Goal: Information Seeking & Learning: Learn about a topic

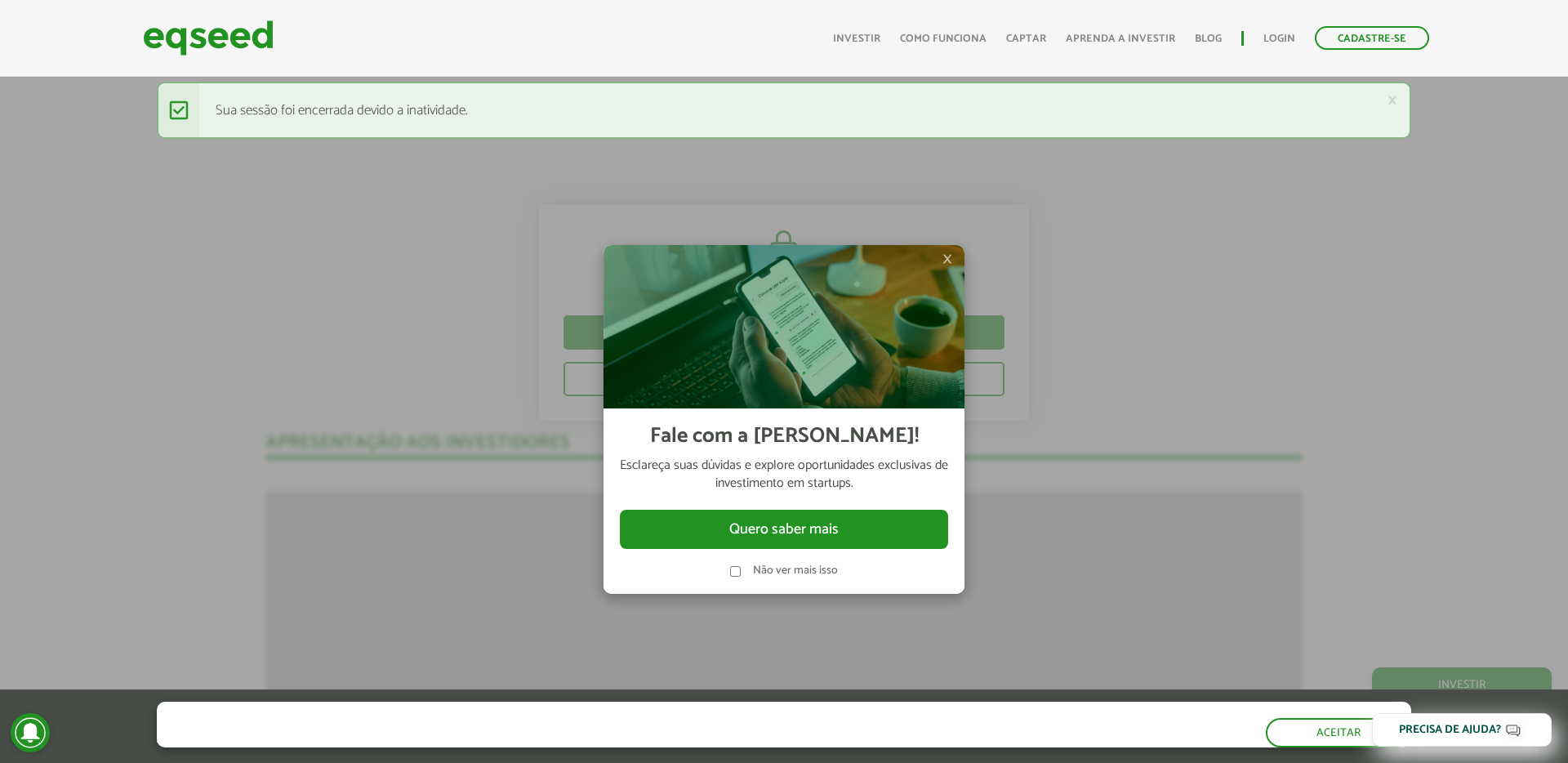
click at [946, 260] on span "×" at bounding box center [947, 259] width 10 height 19
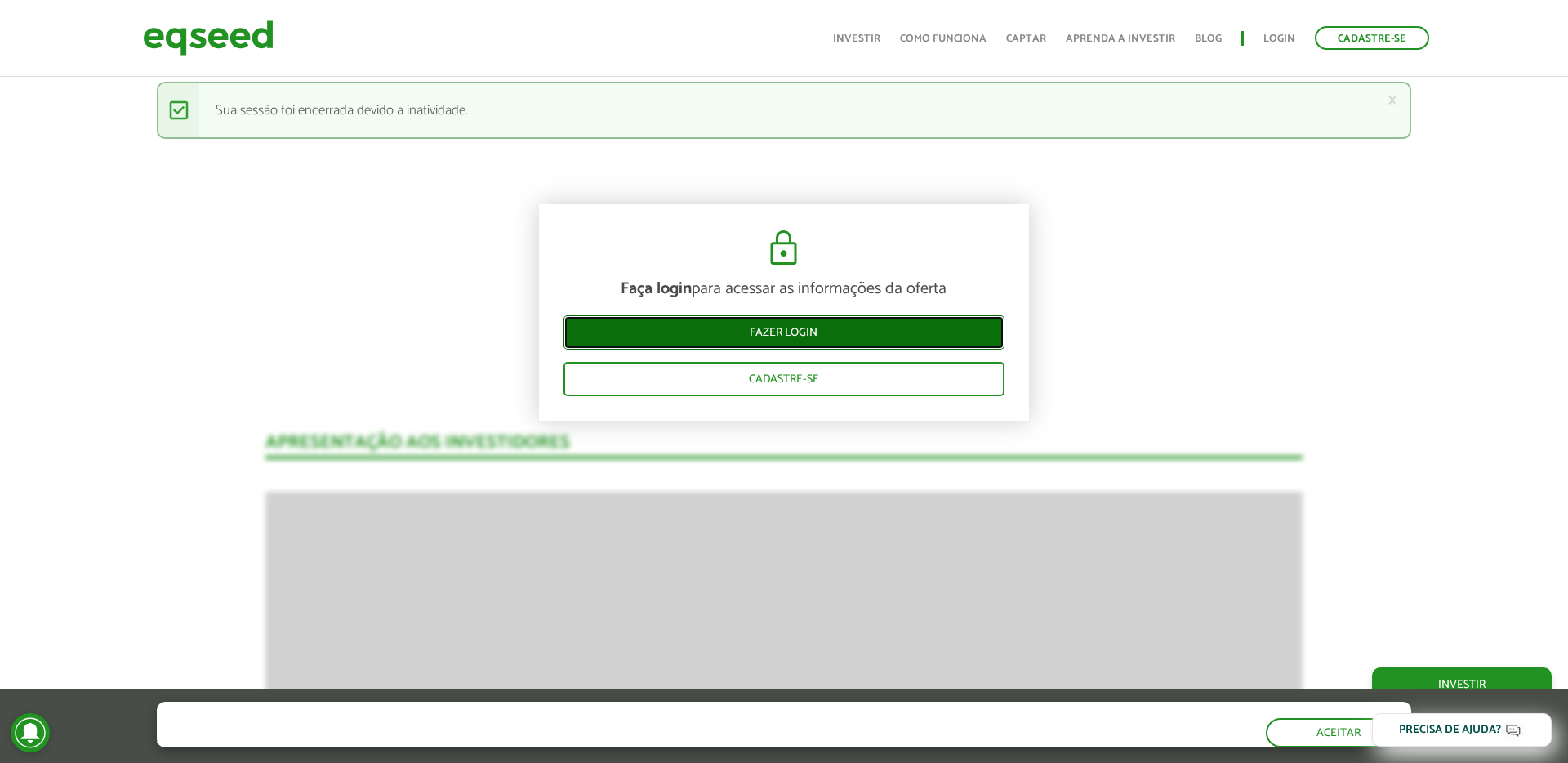
click at [786, 337] on link "Fazer login" at bounding box center [784, 332] width 441 height 34
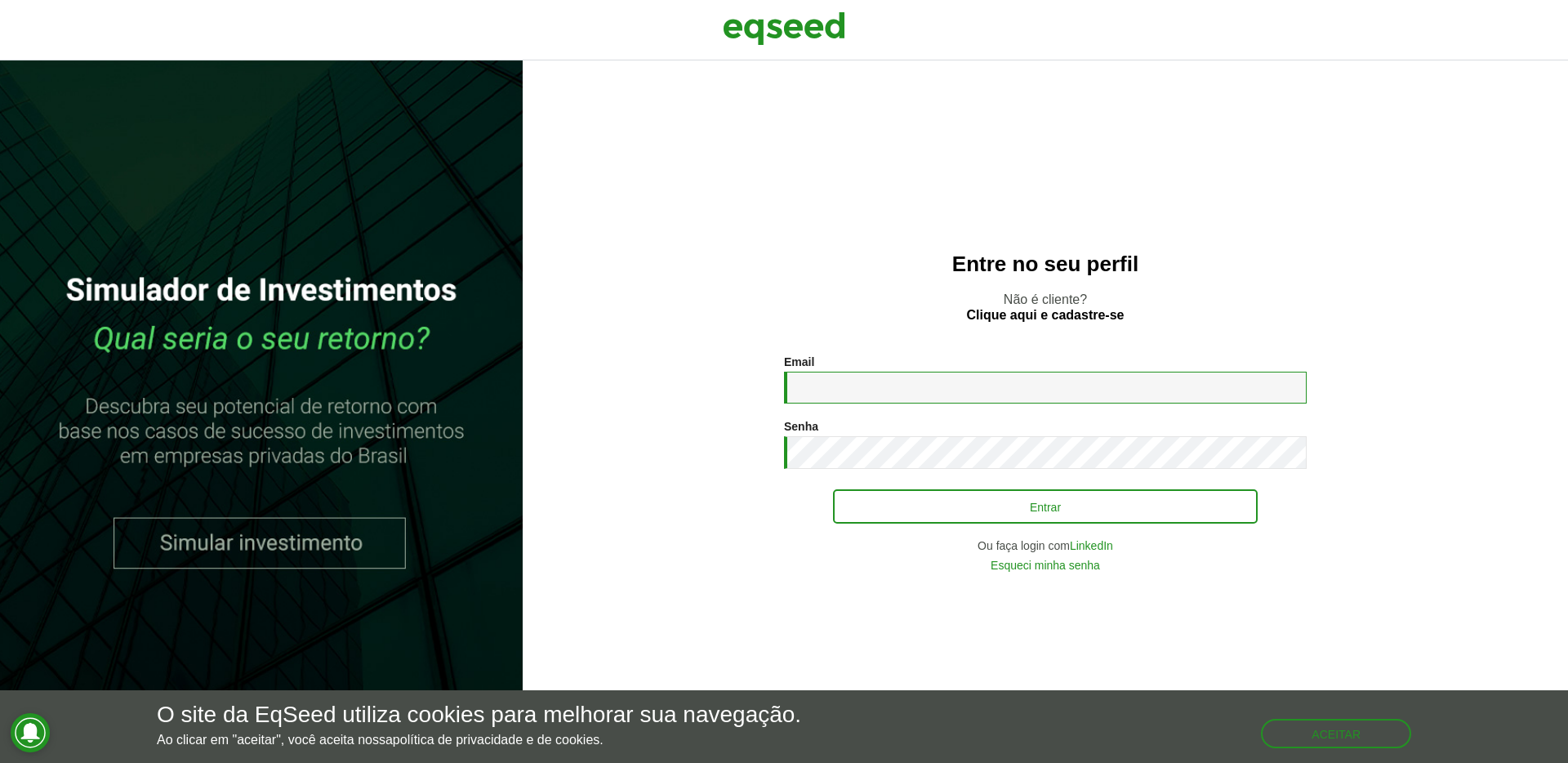
type input "**********"
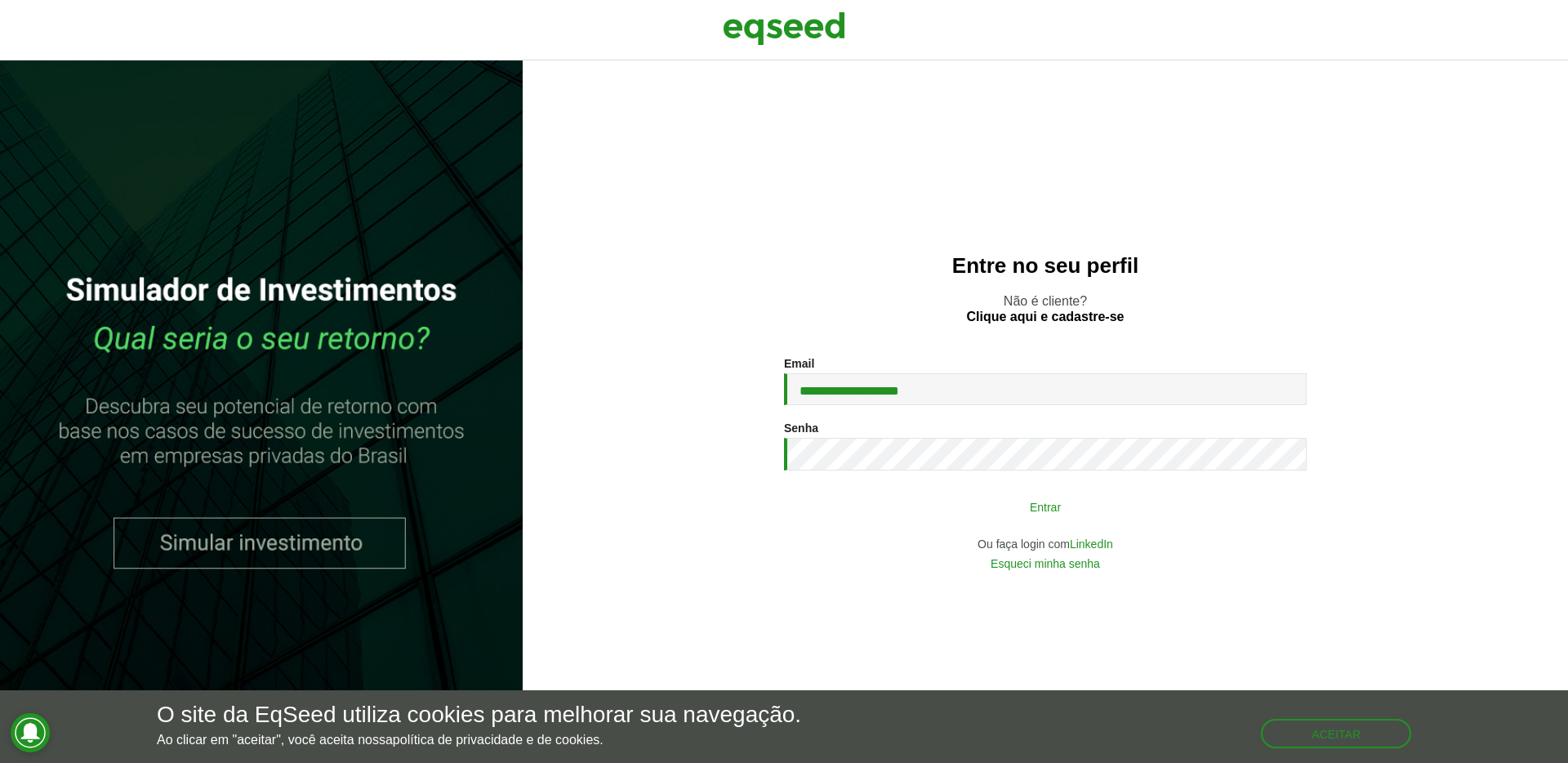
click at [905, 504] on button "Entrar" at bounding box center [1045, 506] width 424 height 31
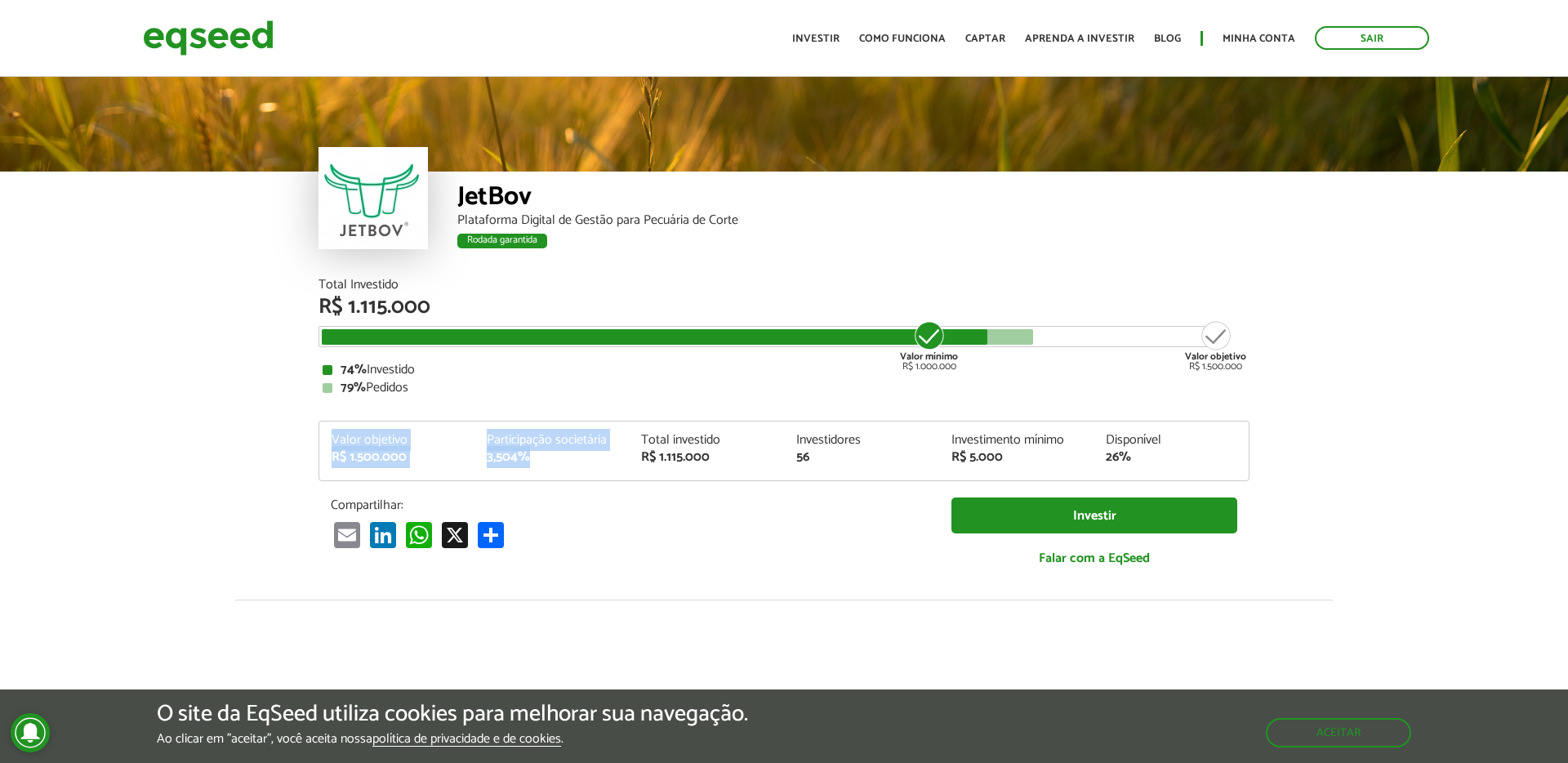
drag, startPoint x: 535, startPoint y: 459, endPoint x: 332, endPoint y: 444, distance: 203.6
click at [332, 444] on div "Valor objetivo R$ 1.500.000 Participação societária 3,504% Total investido R$ 1…" at bounding box center [784, 457] width 929 height 46
copy div "Valor objetivo R$ 1.500.000 Participação societária 3,504%"
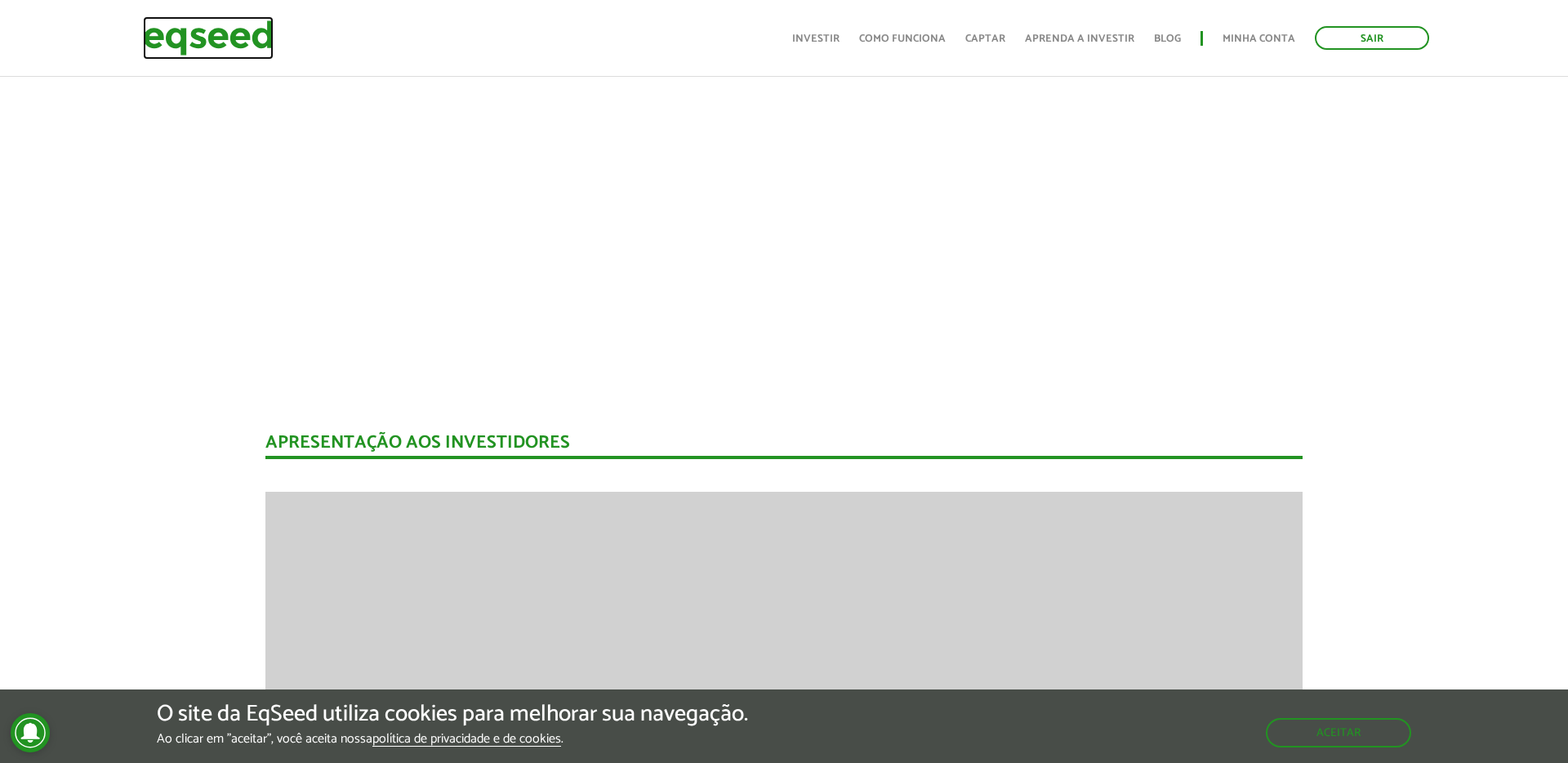
click at [212, 39] on img at bounding box center [207, 38] width 130 height 43
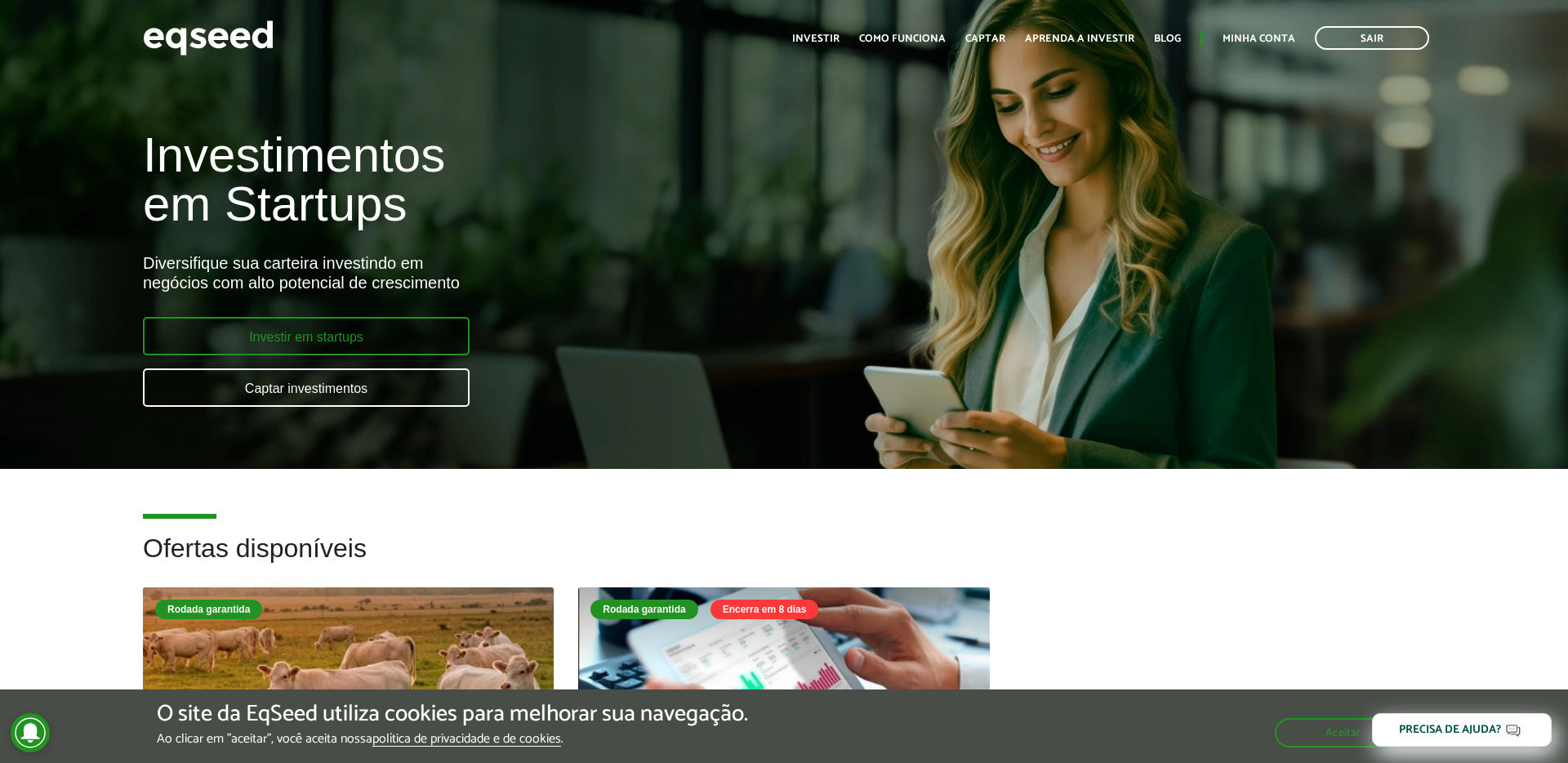
click at [355, 328] on link "Investir em startups" at bounding box center [305, 336] width 326 height 38
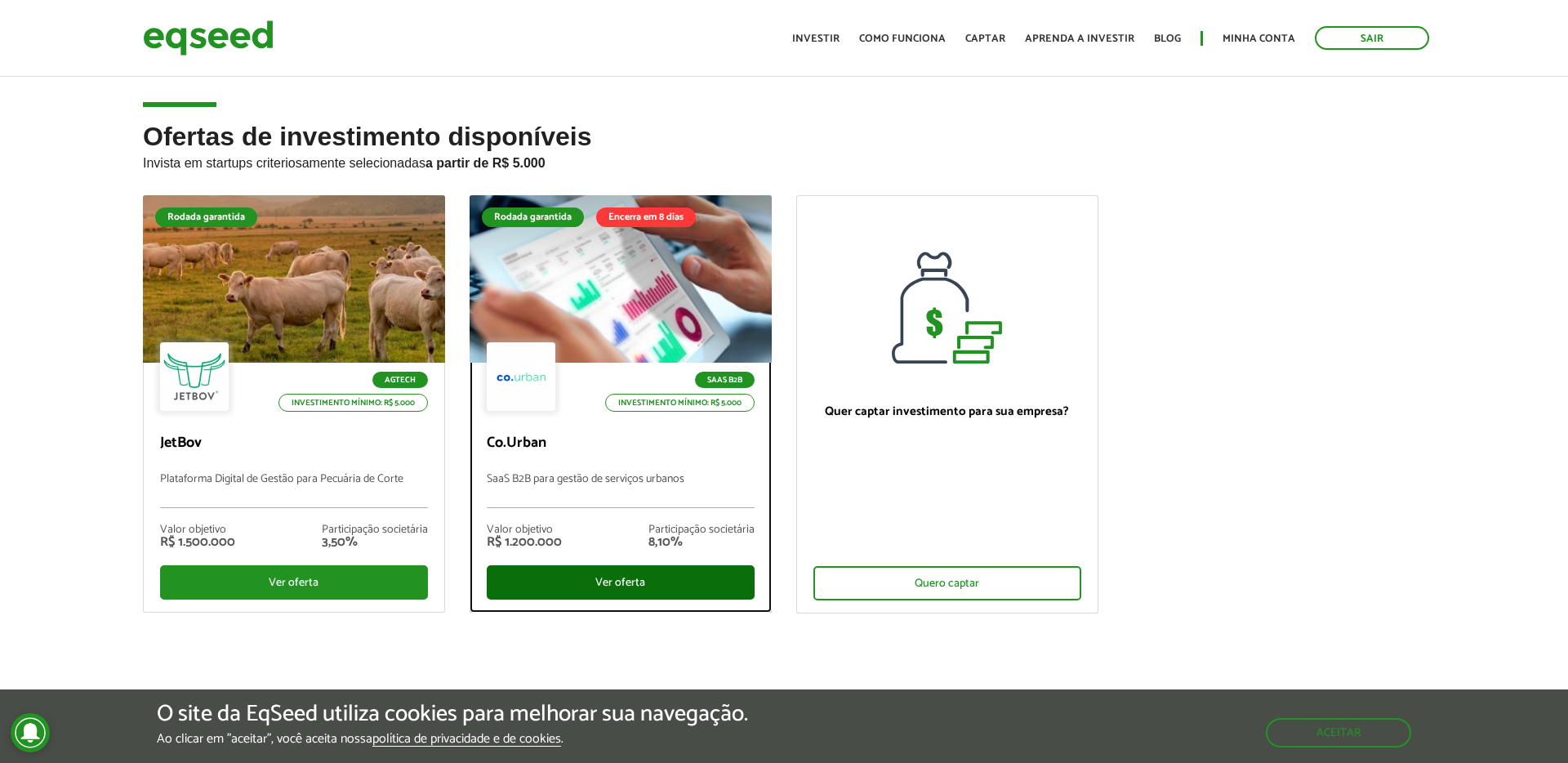
click at [592, 587] on div "Ver oferta" at bounding box center [620, 582] width 268 height 34
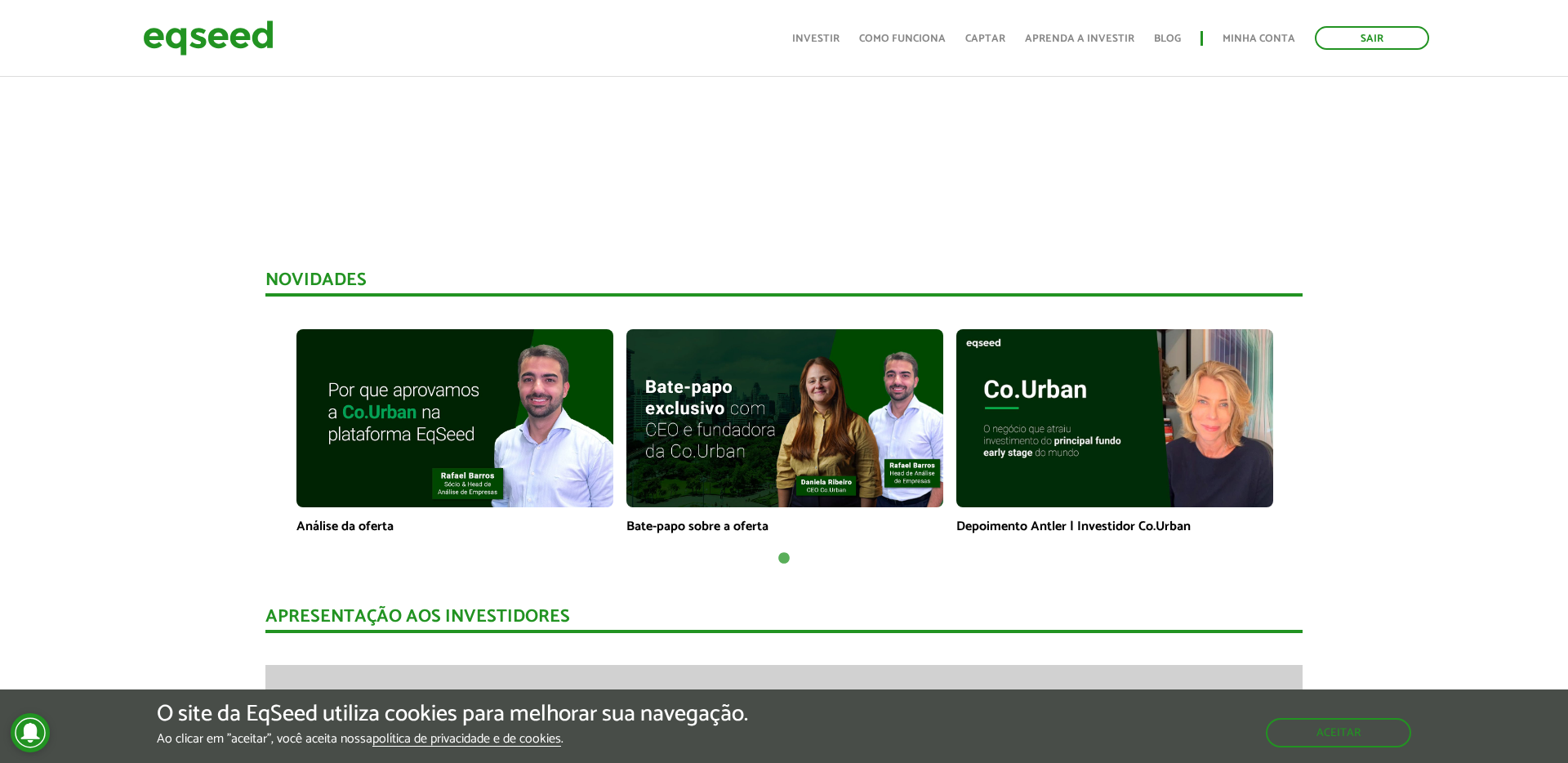
scroll to position [969, 0]
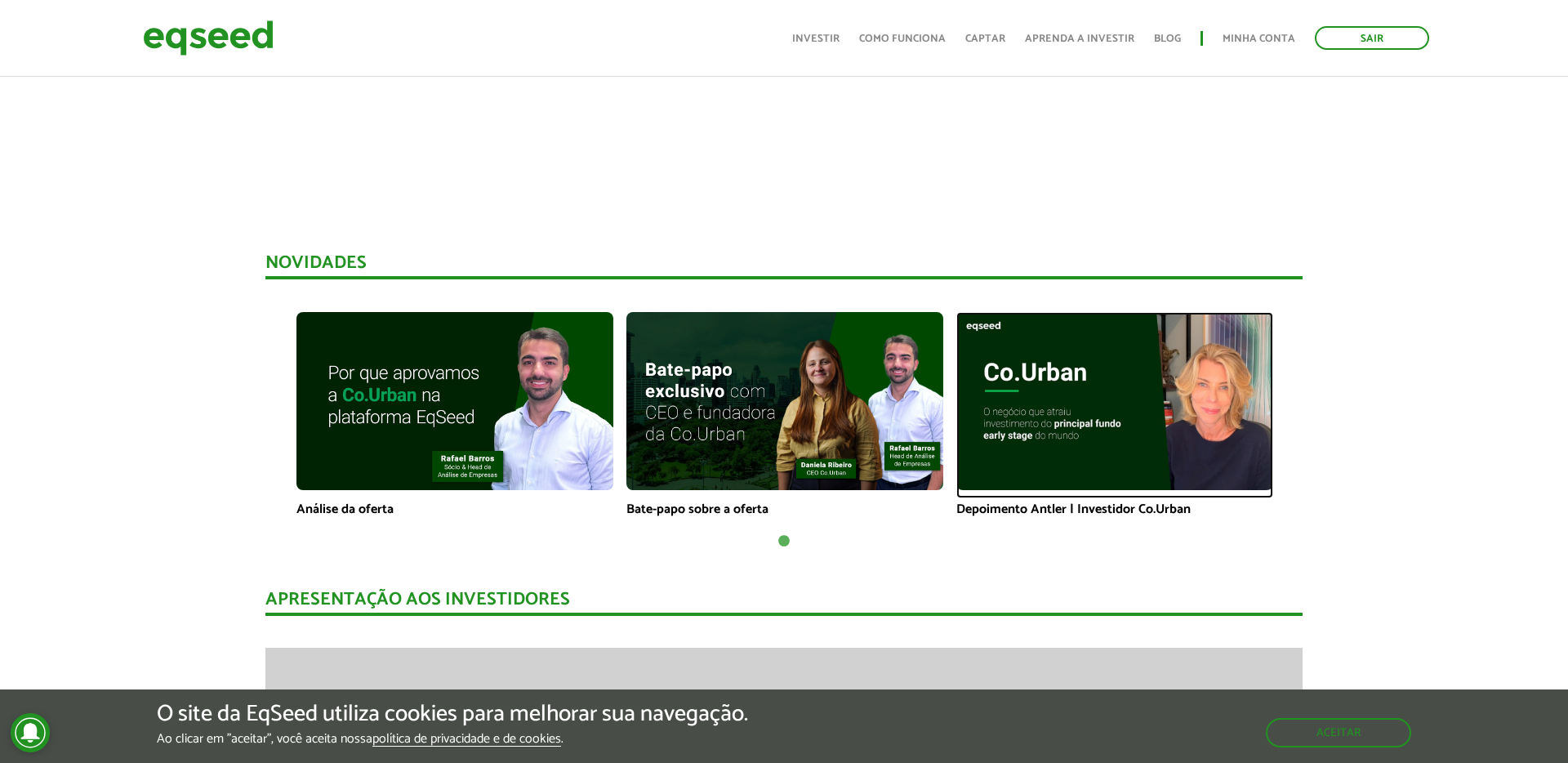
click at [1063, 408] on img at bounding box center [1115, 401] width 317 height 178
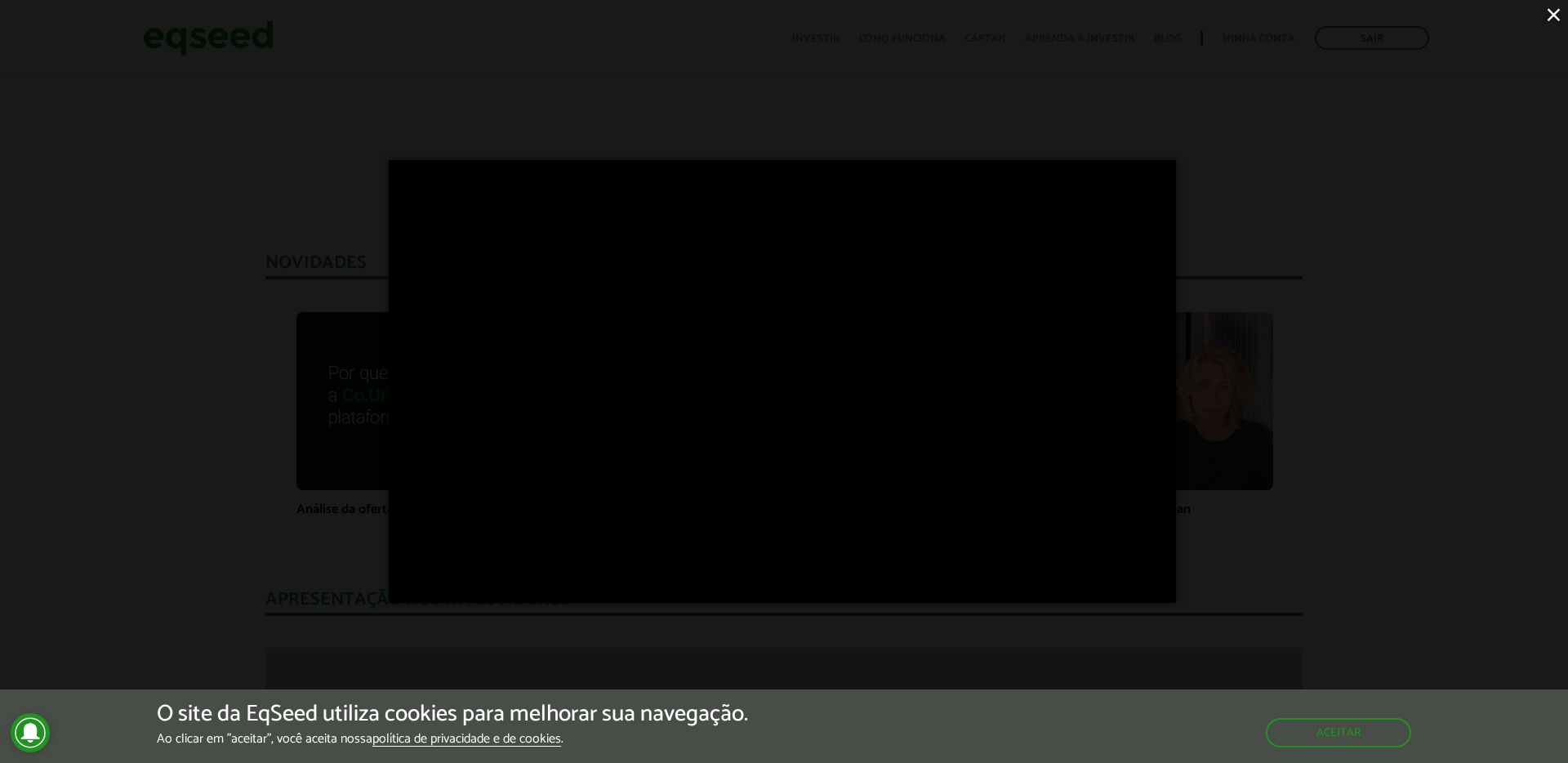
click at [208, 389] on div "×" at bounding box center [784, 382] width 1568 height 763
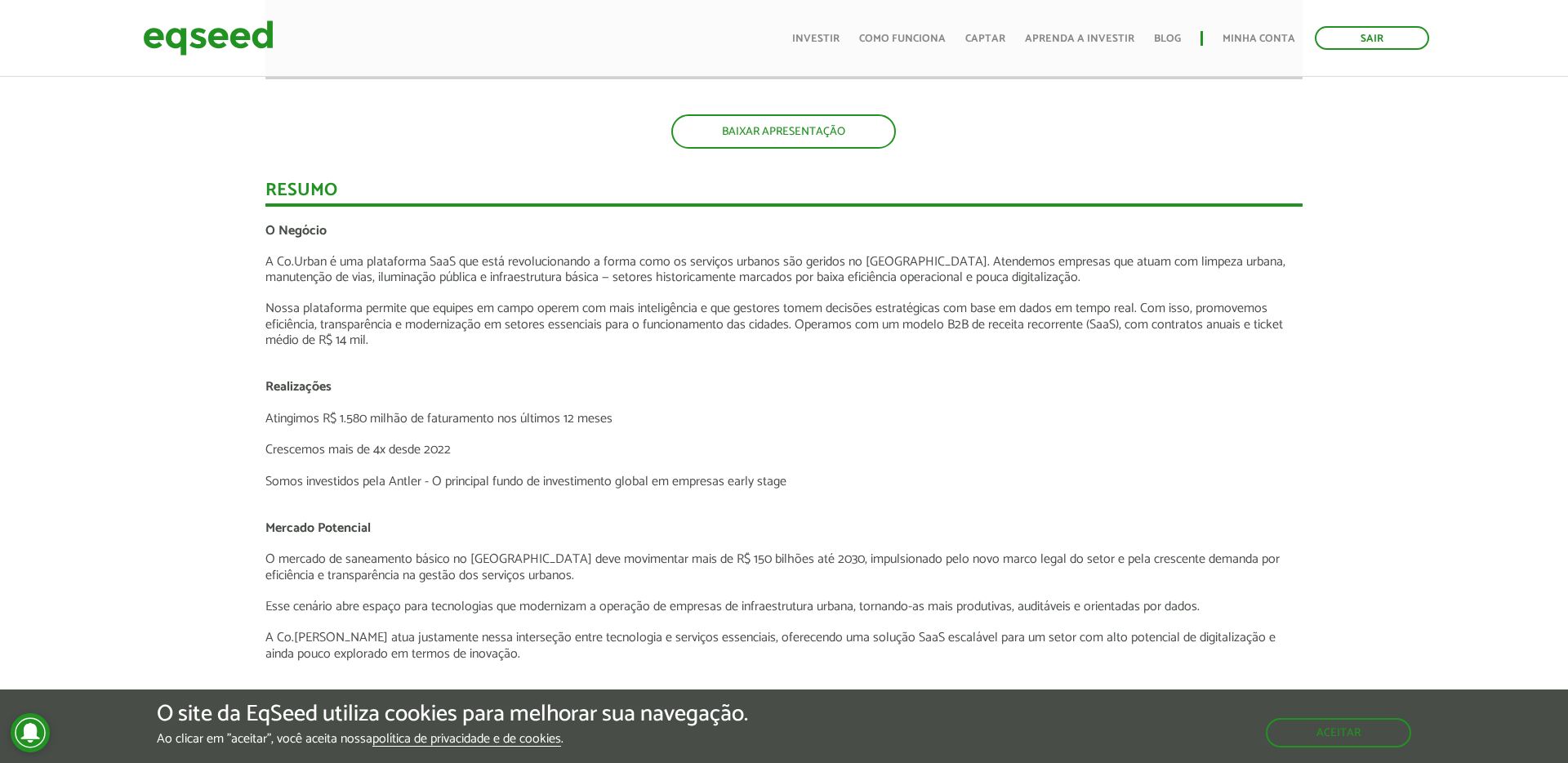
scroll to position [2019, 0]
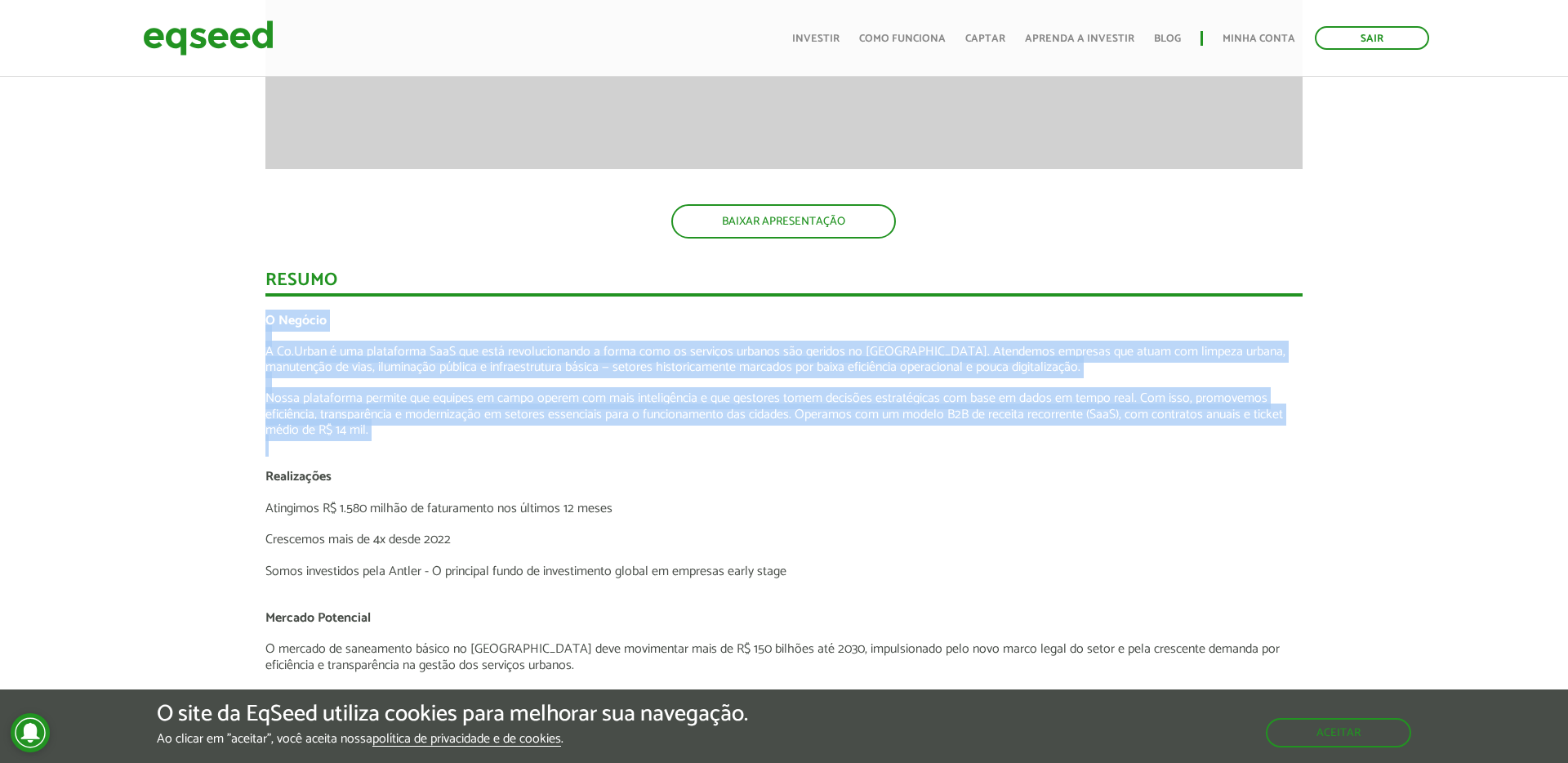
drag, startPoint x: 266, startPoint y: 322, endPoint x: 479, endPoint y: 452, distance: 249.5
click at [480, 452] on div "O Negócio A Co.Urban é uma plataforma SaaS que está revolucionando a forma como…" at bounding box center [783, 766] width 1037 height 909
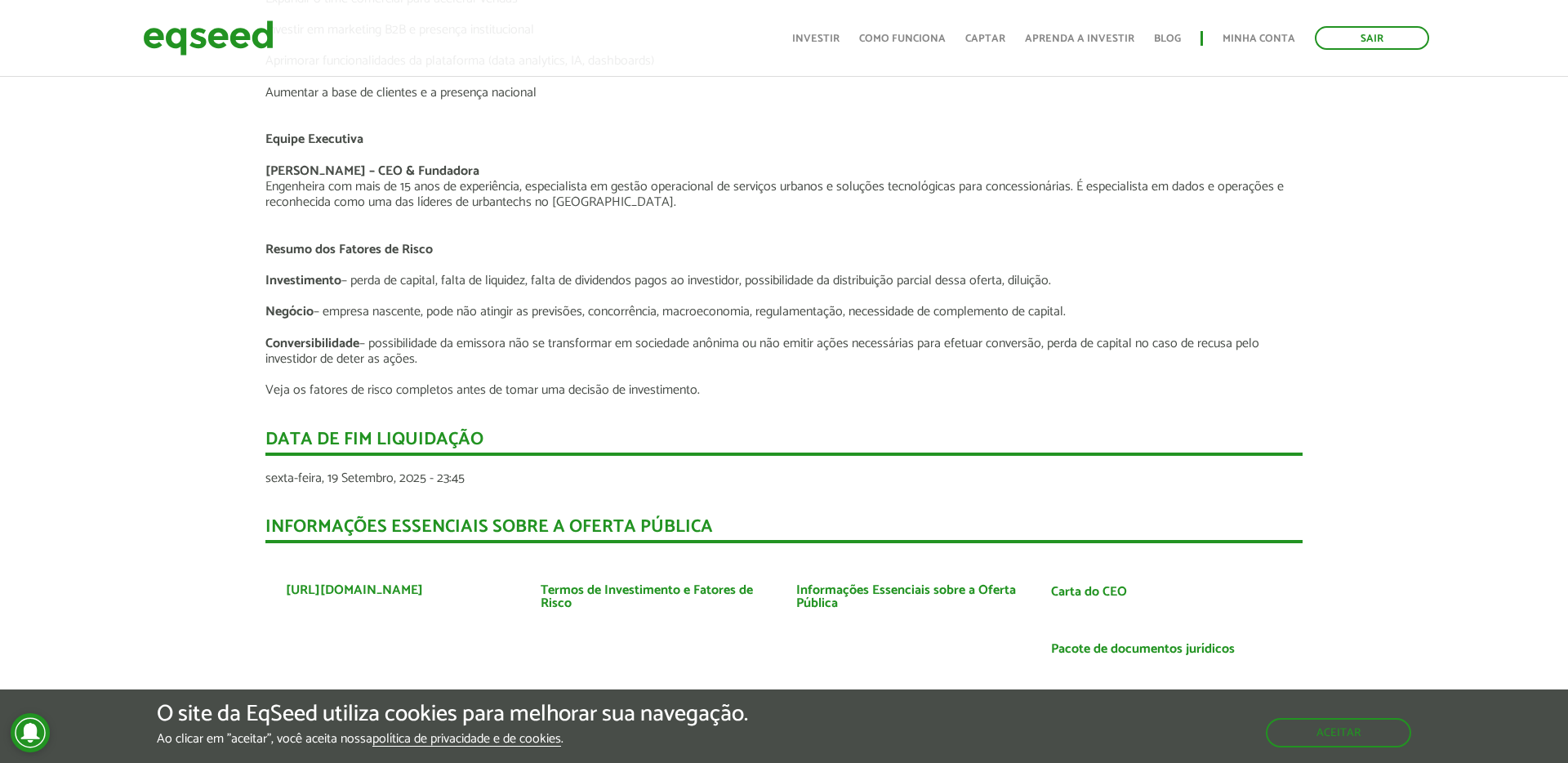
scroll to position [2847, 0]
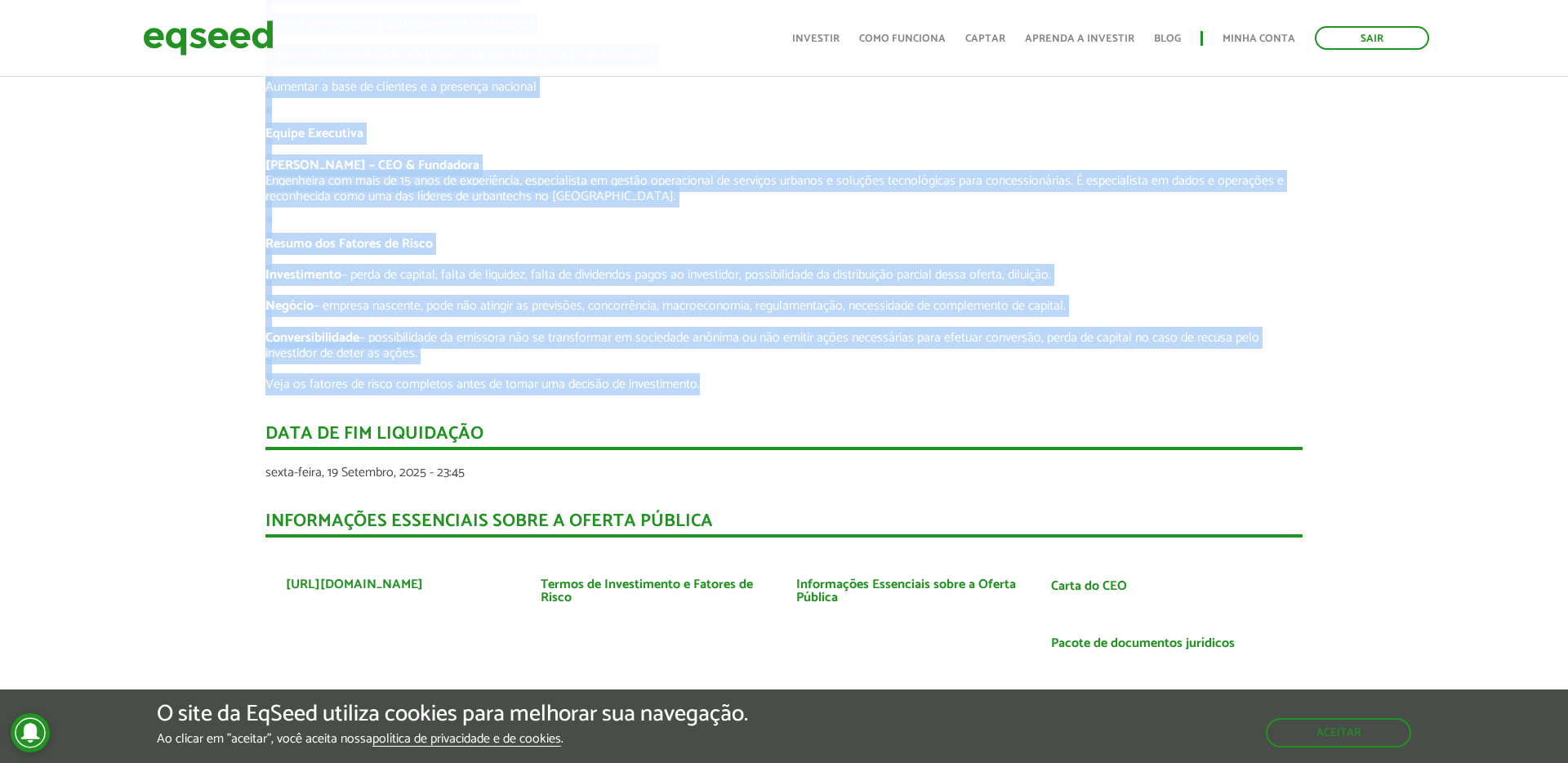
click at [698, 383] on p "Veja os fatores de risco completos antes de tomar uma decisão de investimento." at bounding box center [783, 384] width 1037 height 16
copy div "L Ipsumdo S Am.Conse a eli seddoeiusm TemP inc utla etdoloremagnaa e admin veni…"
